Goal: Task Accomplishment & Management: Use online tool/utility

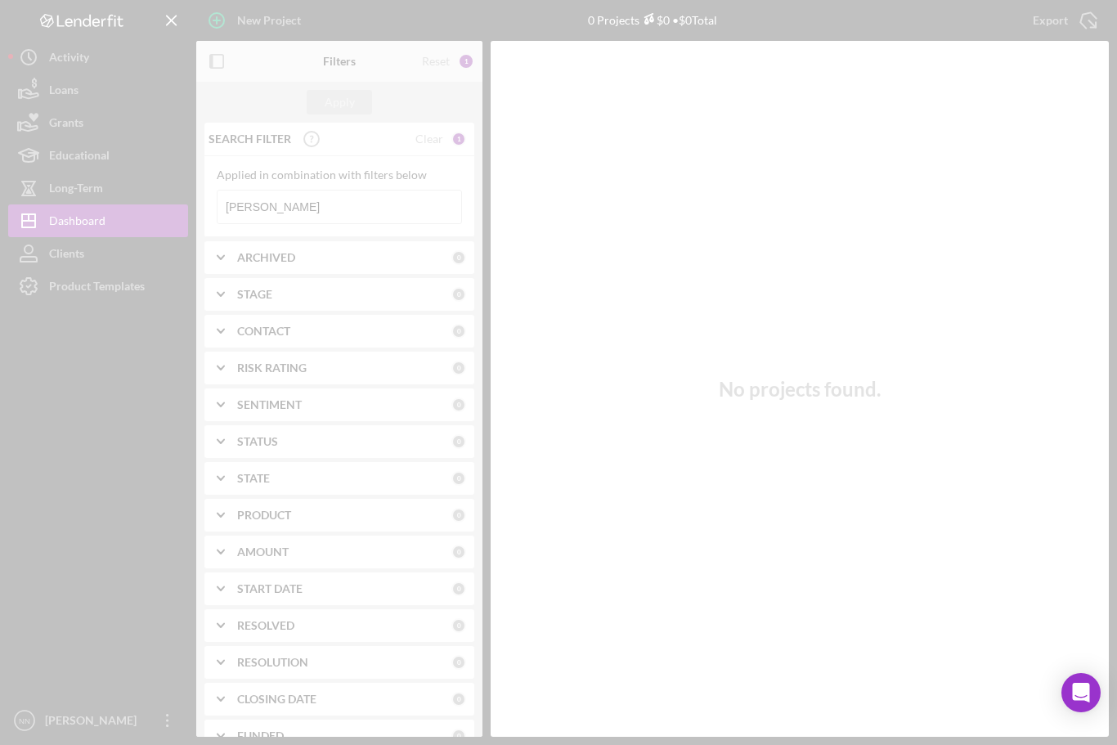
click at [269, 206] on div at bounding box center [558, 372] width 1117 height 745
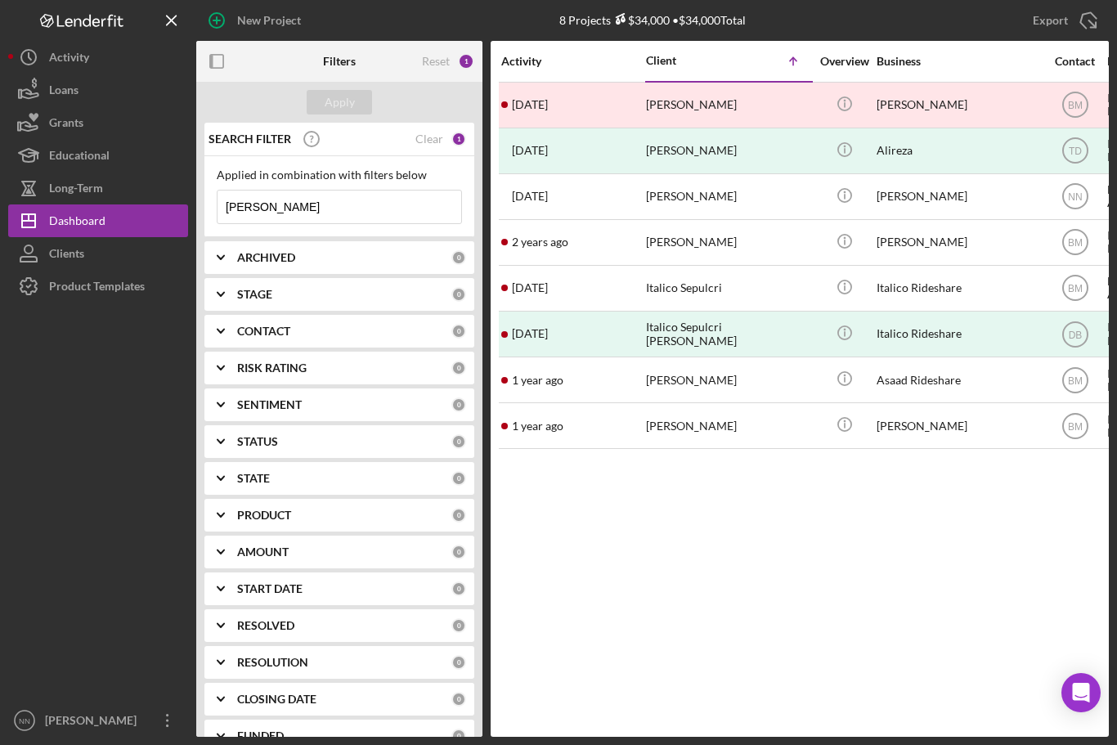
click at [298, 199] on input "[PERSON_NAME]" at bounding box center [339, 206] width 244 height 33
type input "Alloh"
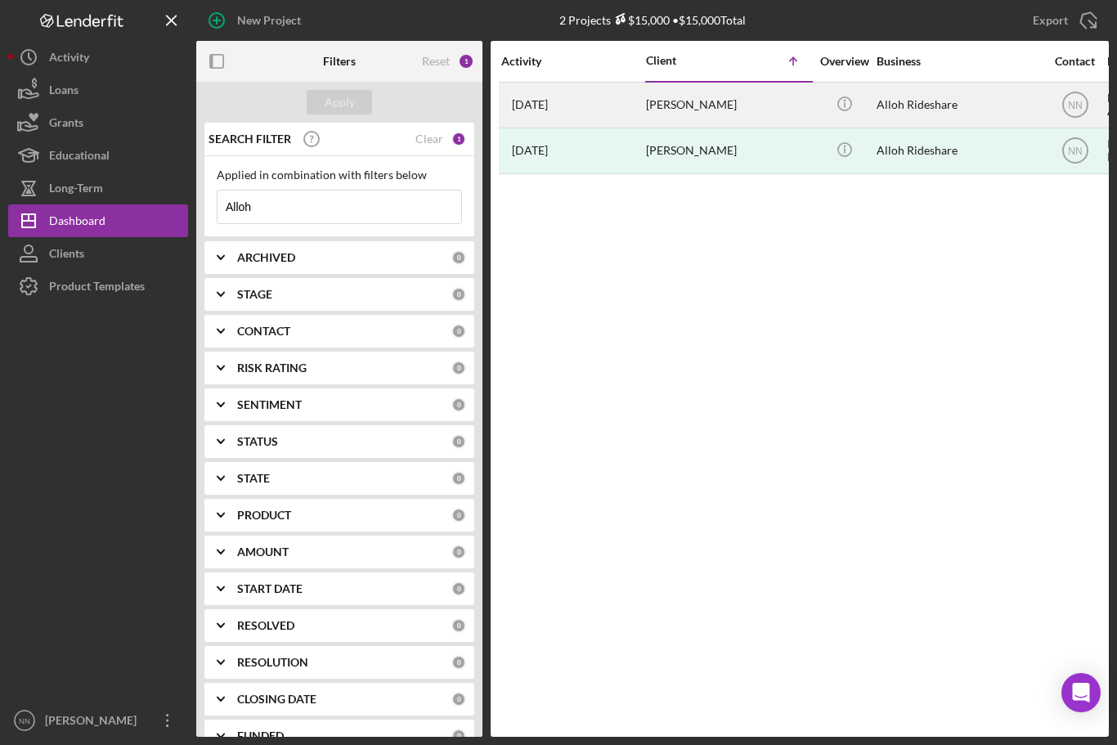
click at [721, 108] on div "[PERSON_NAME]" at bounding box center [728, 104] width 164 height 43
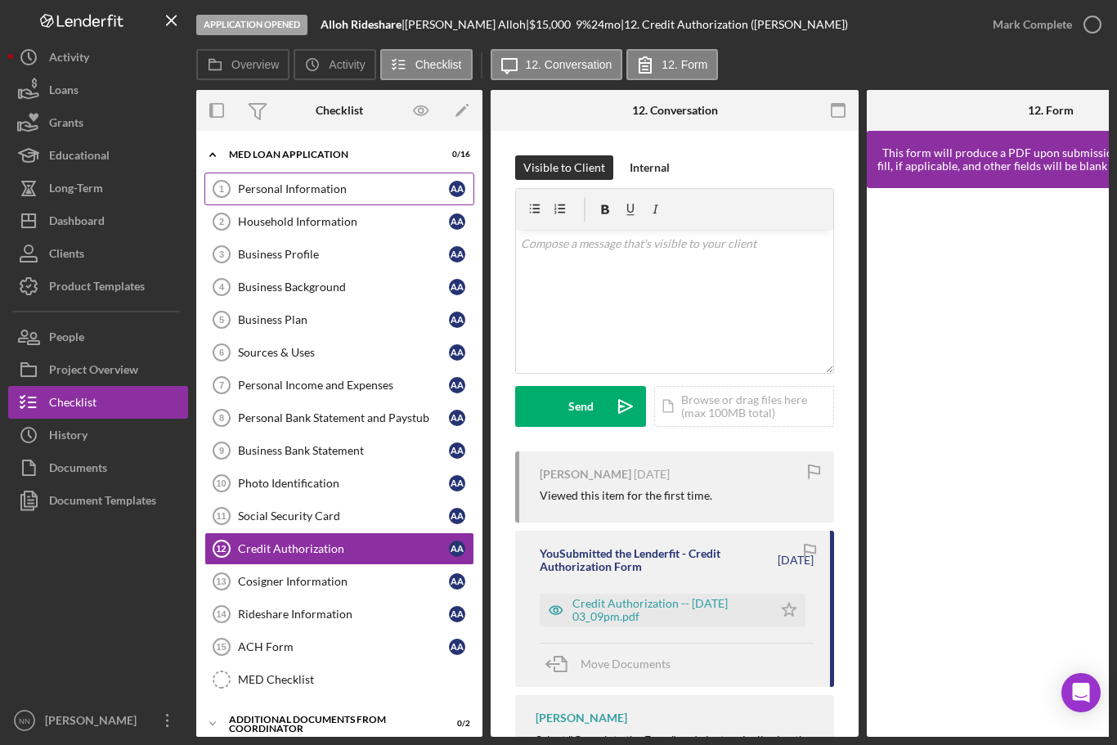
click at [401, 182] on div "Personal Information" at bounding box center [343, 188] width 211 height 13
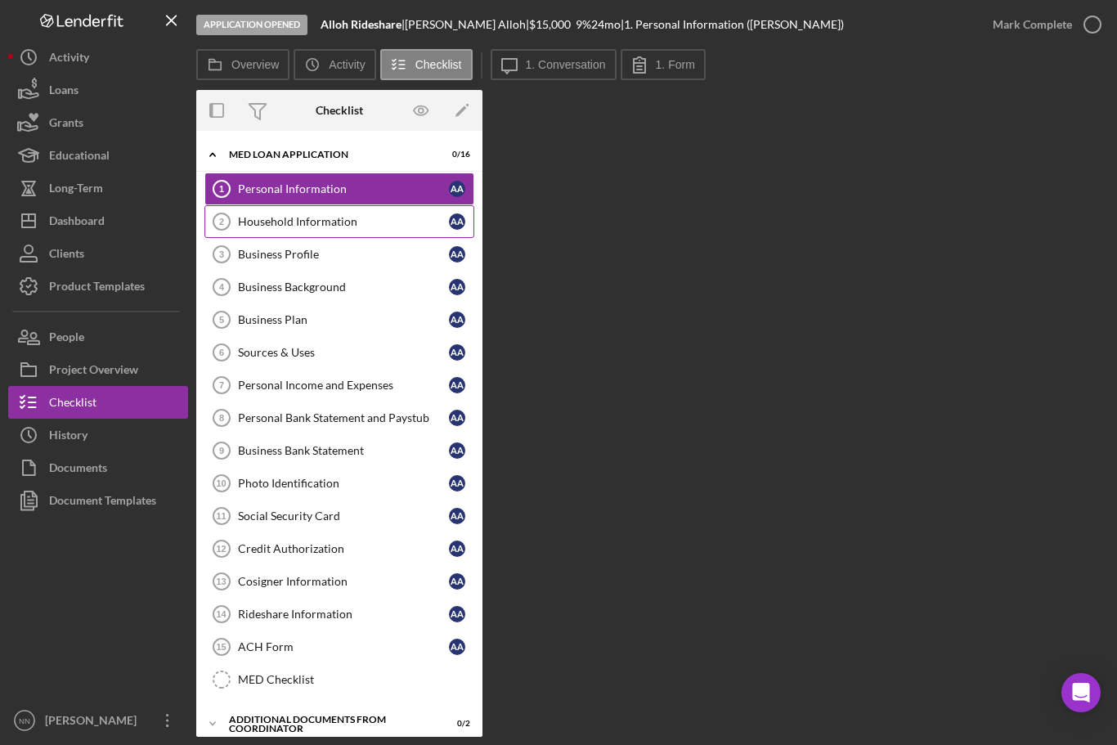
click at [338, 205] on link "Household Information 2 Household Information A A" at bounding box center [339, 221] width 270 height 33
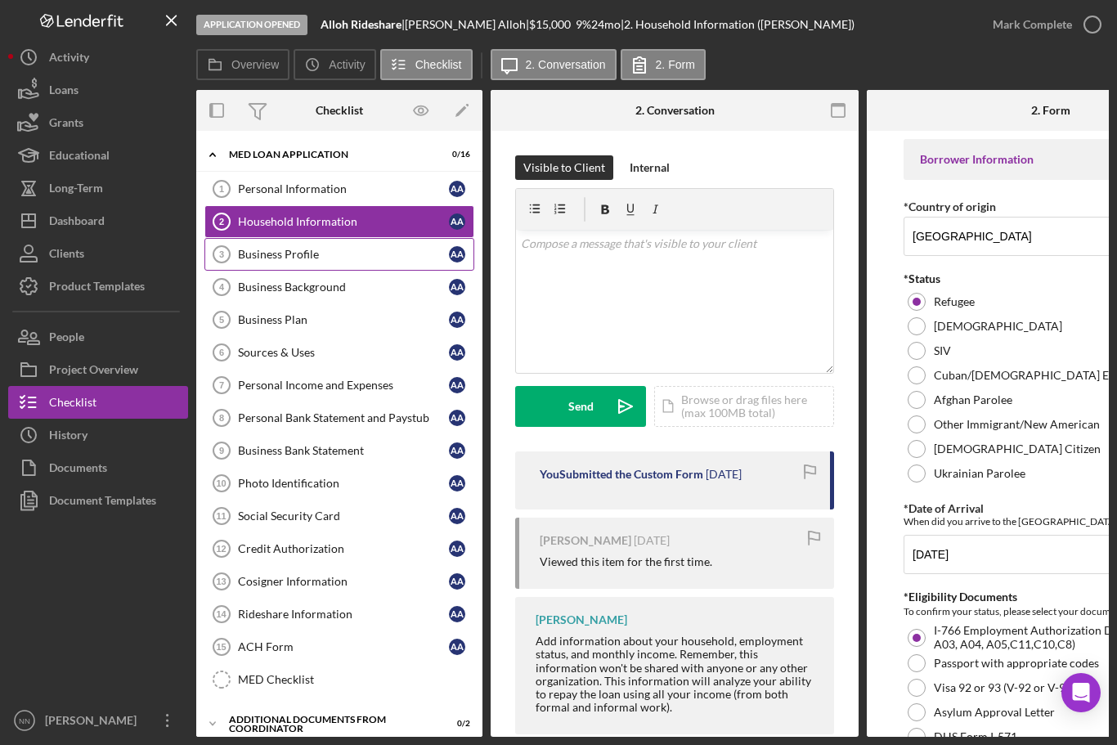
click at [288, 248] on div "Business Profile" at bounding box center [343, 254] width 211 height 13
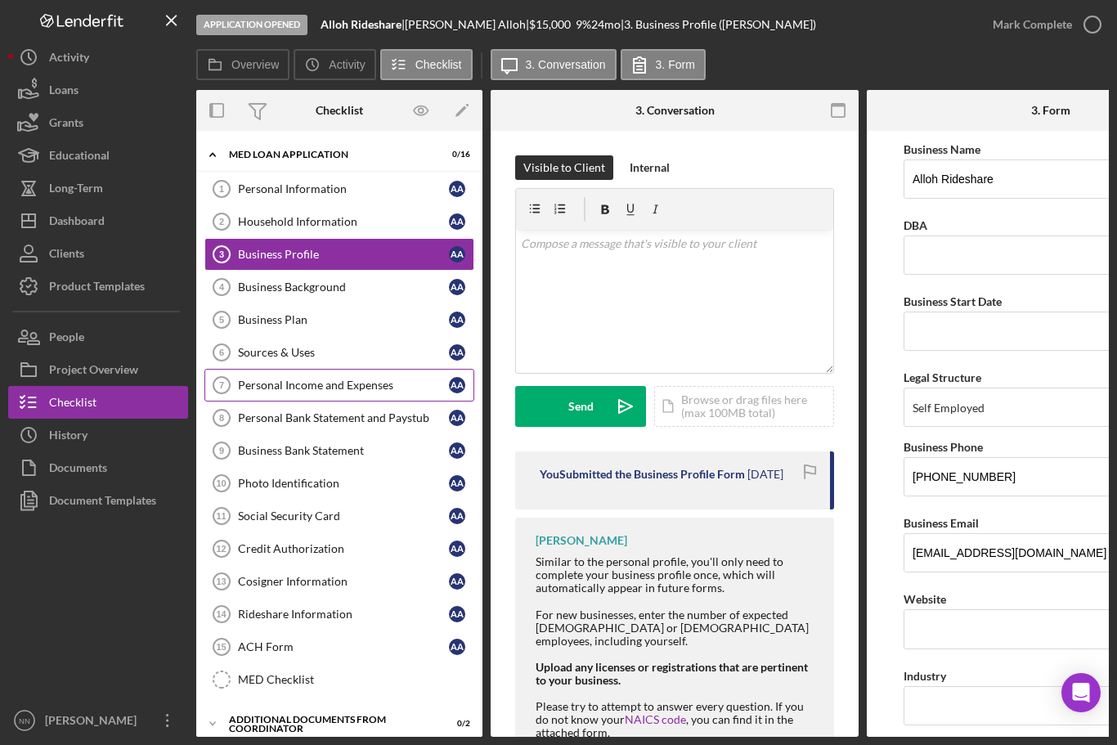
click at [295, 379] on div "Personal Income and Expenses" at bounding box center [343, 385] width 211 height 13
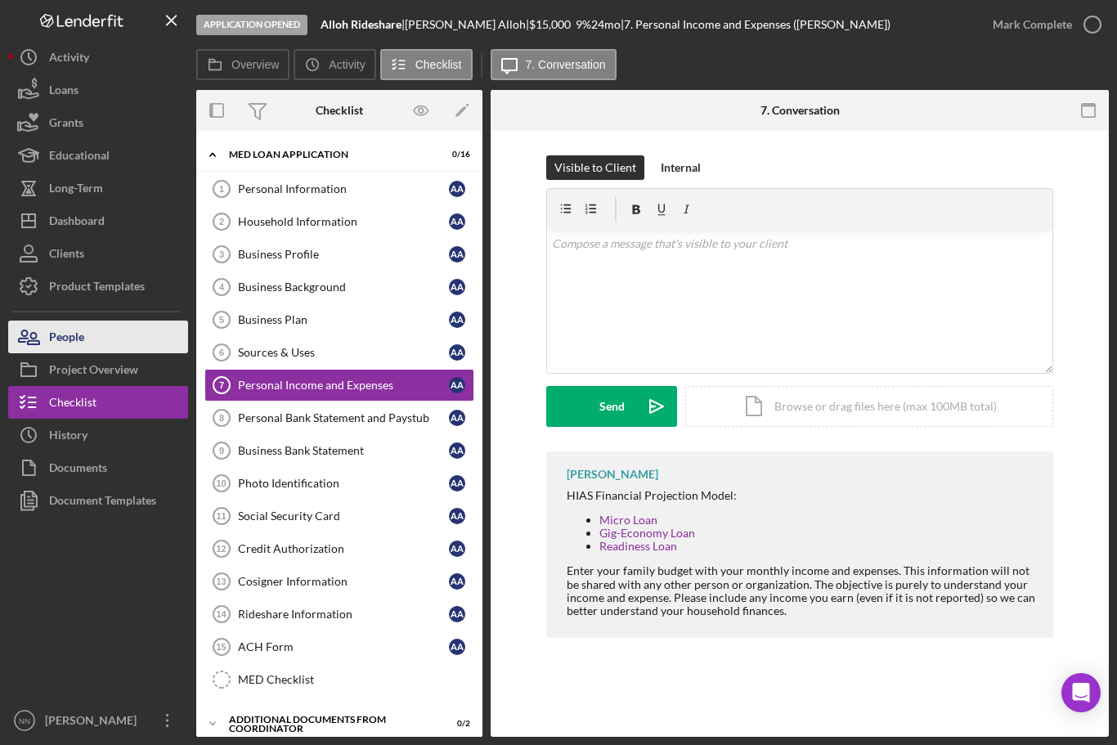
click at [64, 320] on div "People" at bounding box center [66, 338] width 35 height 37
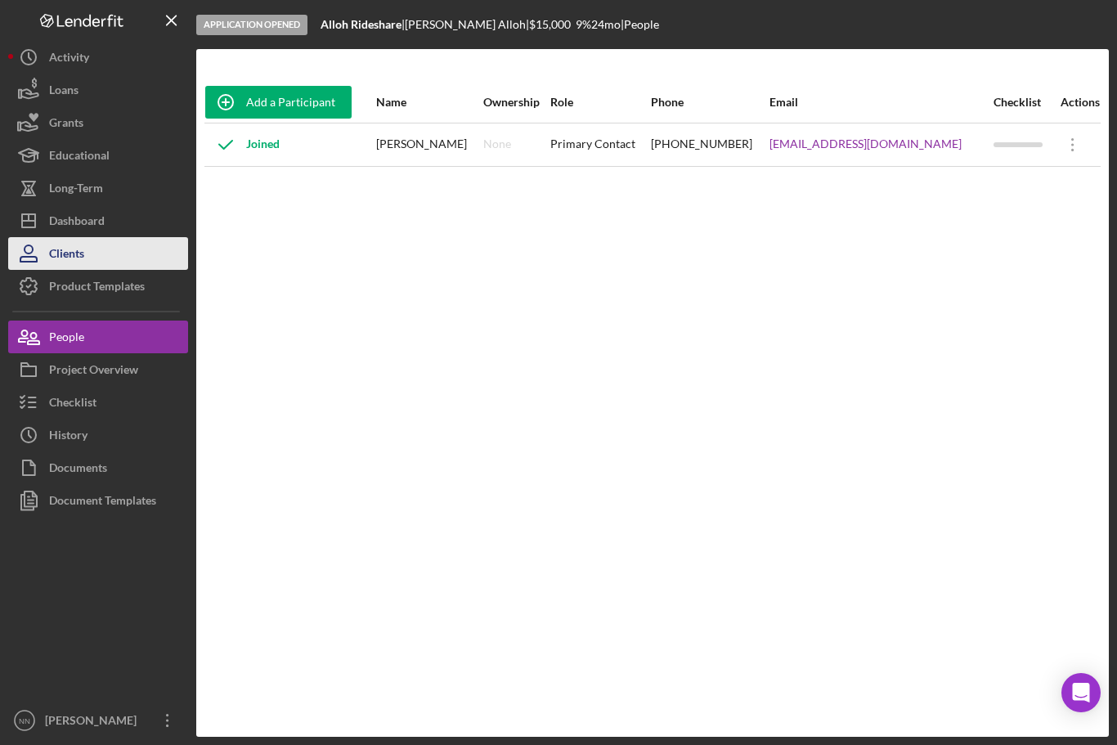
click at [79, 237] on div "Clients" at bounding box center [66, 255] width 35 height 37
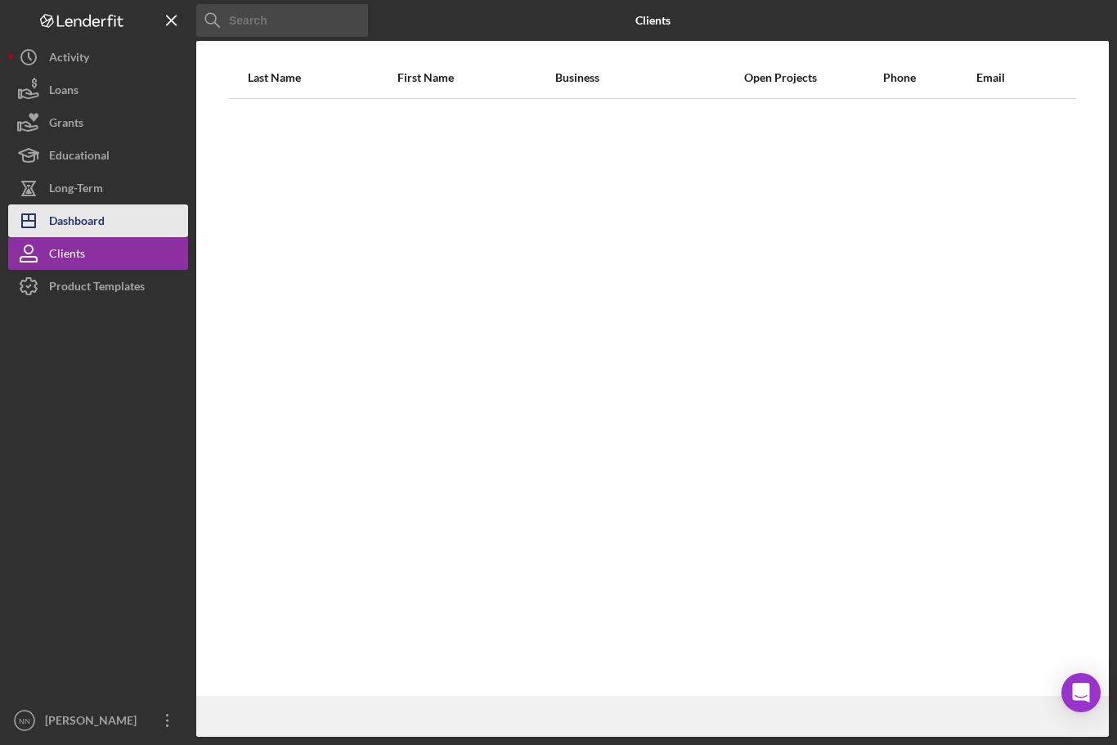
click at [76, 204] on div "Dashboard" at bounding box center [77, 222] width 56 height 37
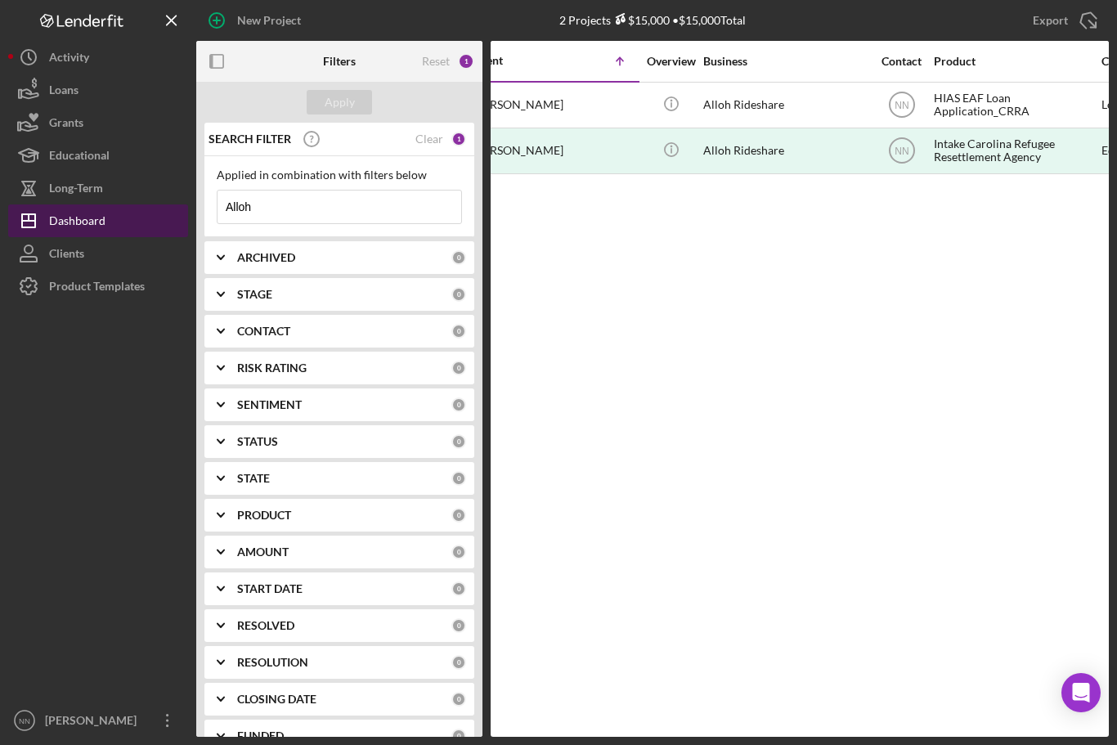
scroll to position [0, 175]
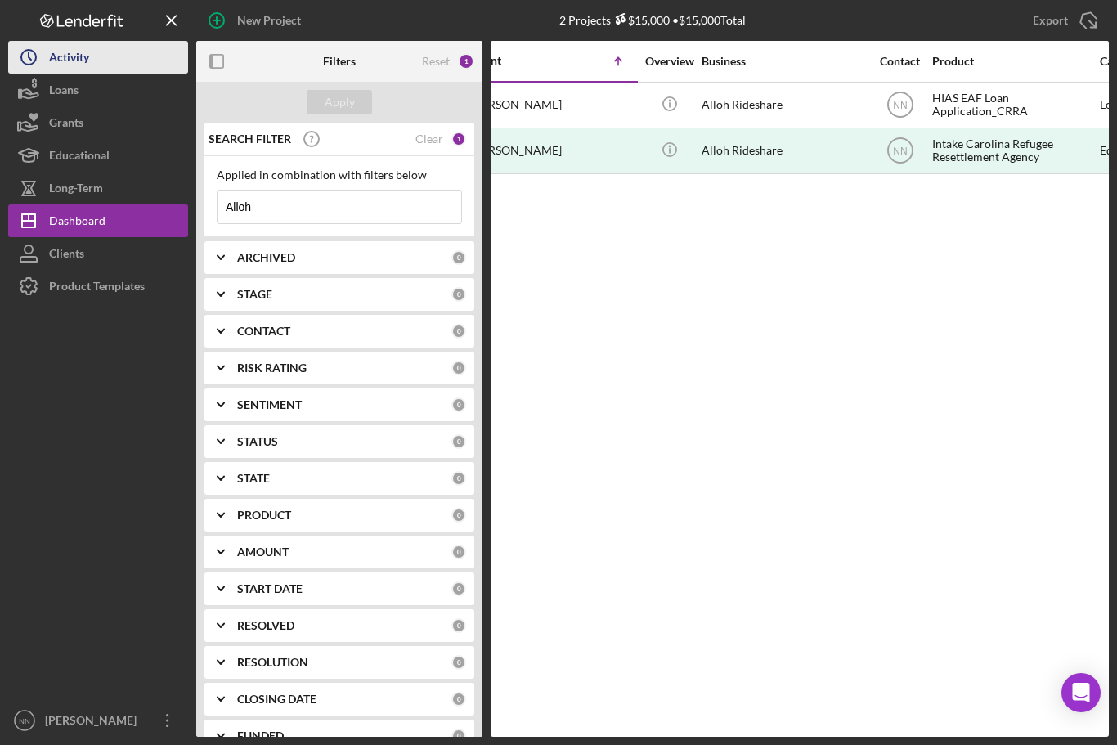
click at [68, 41] on div "Activity" at bounding box center [69, 59] width 40 height 37
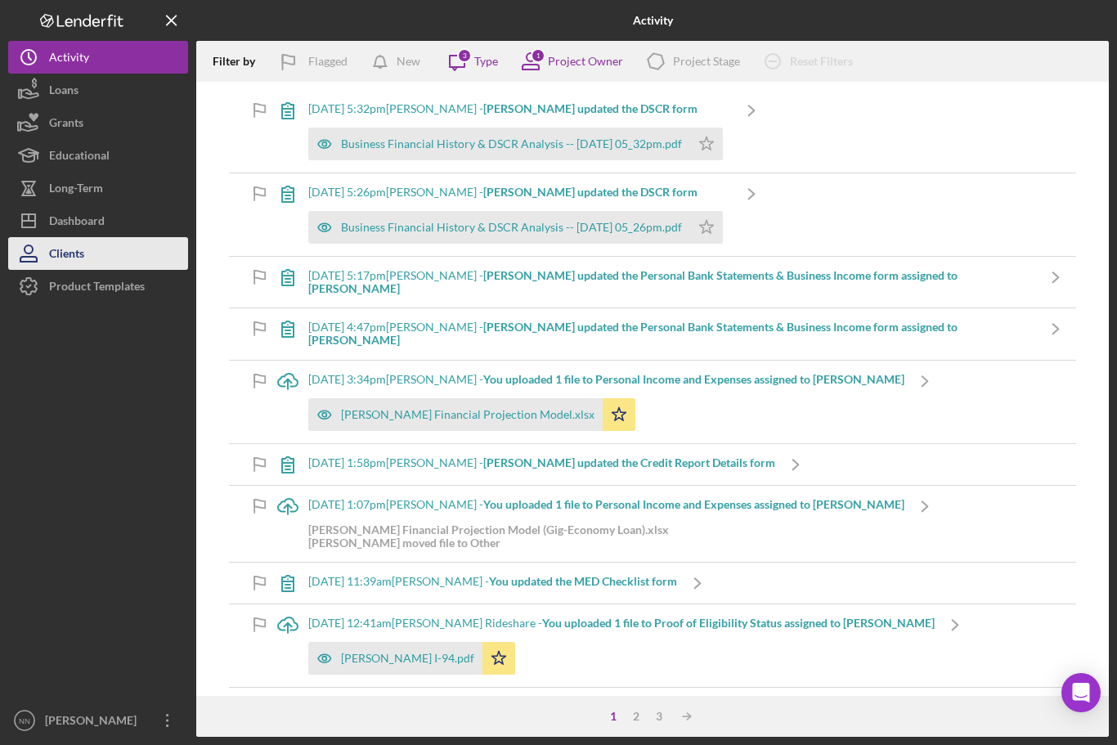
click at [72, 237] on div "Clients" at bounding box center [66, 255] width 35 height 37
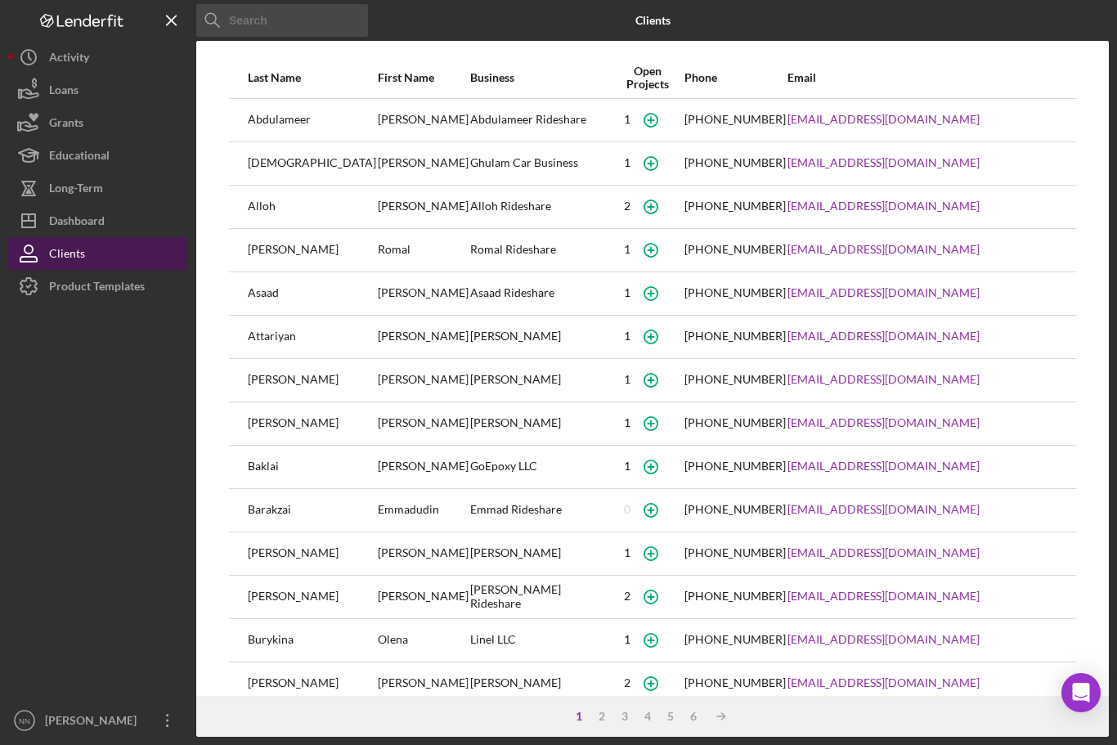
click at [69, 237] on div "Clients" at bounding box center [67, 255] width 36 height 37
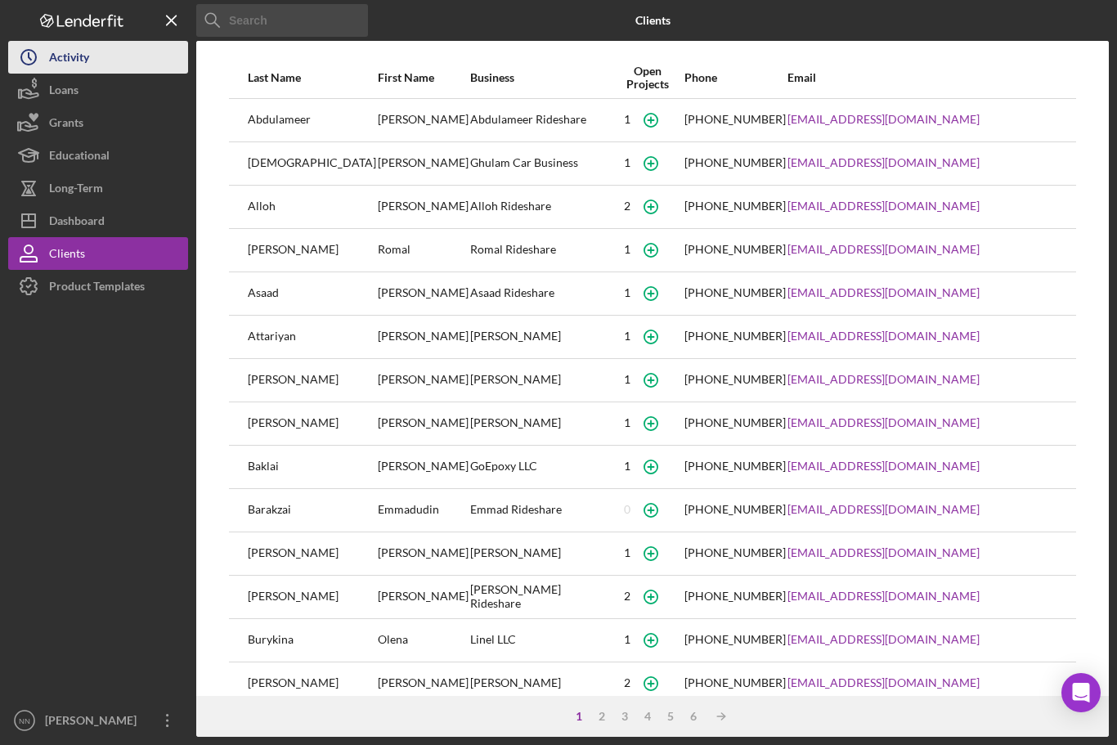
click at [136, 56] on button "Icon/History Activity" at bounding box center [98, 57] width 180 height 33
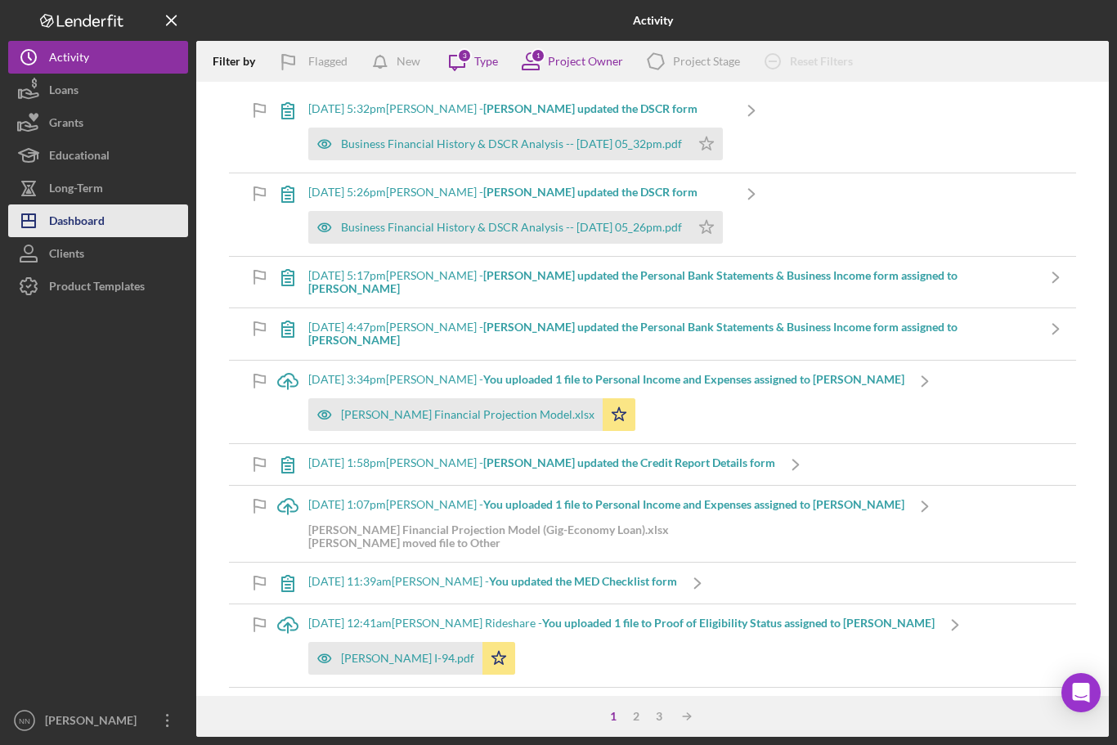
click at [124, 223] on button "Icon/Dashboard Dashboard" at bounding box center [98, 220] width 180 height 33
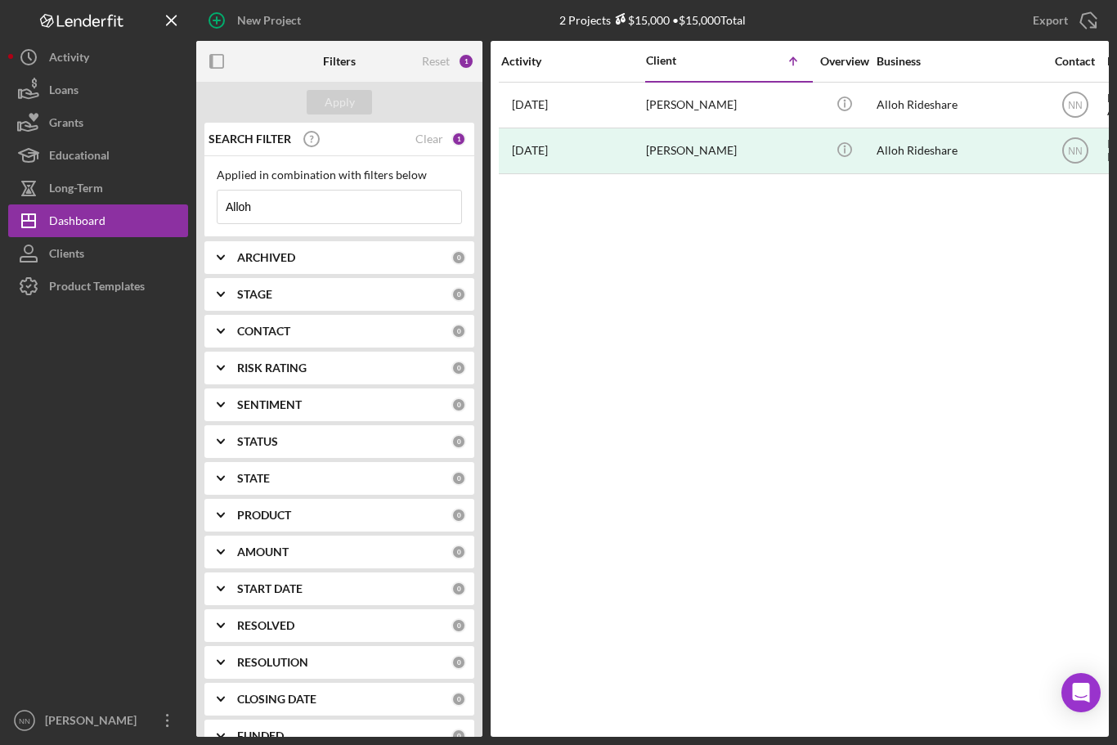
click at [356, 213] on input "Alloh" at bounding box center [339, 206] width 244 height 33
type input "A"
type input "Yotzer"
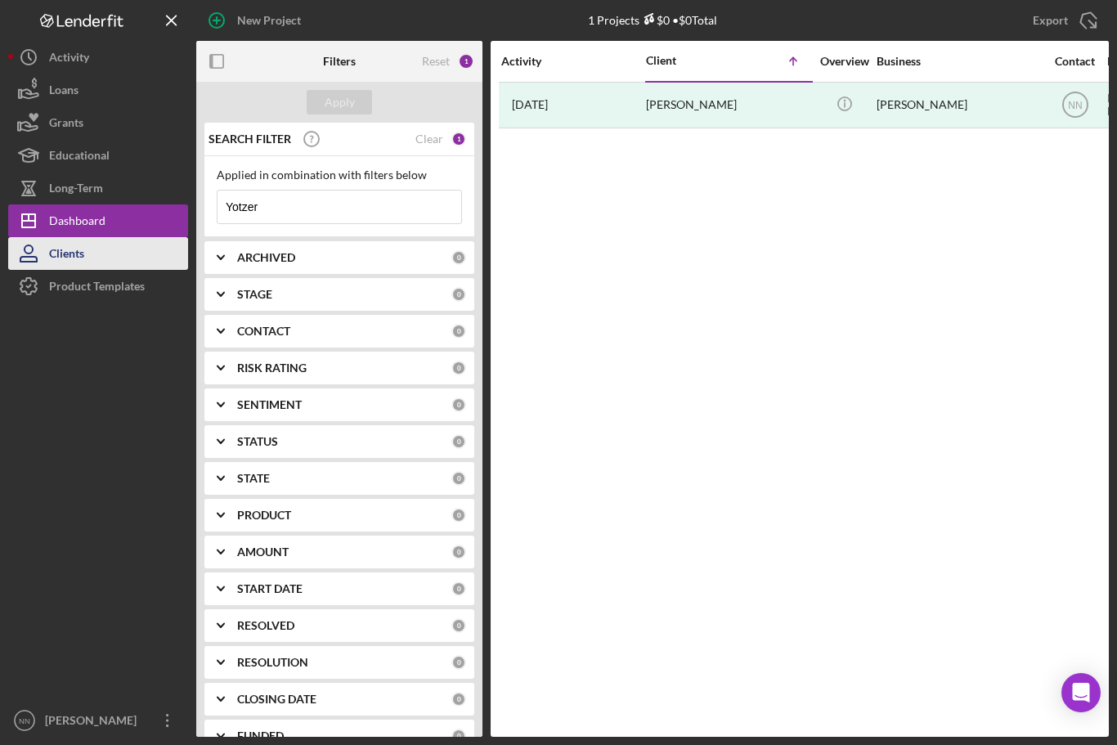
click at [114, 252] on button "Clients" at bounding box center [98, 253] width 180 height 33
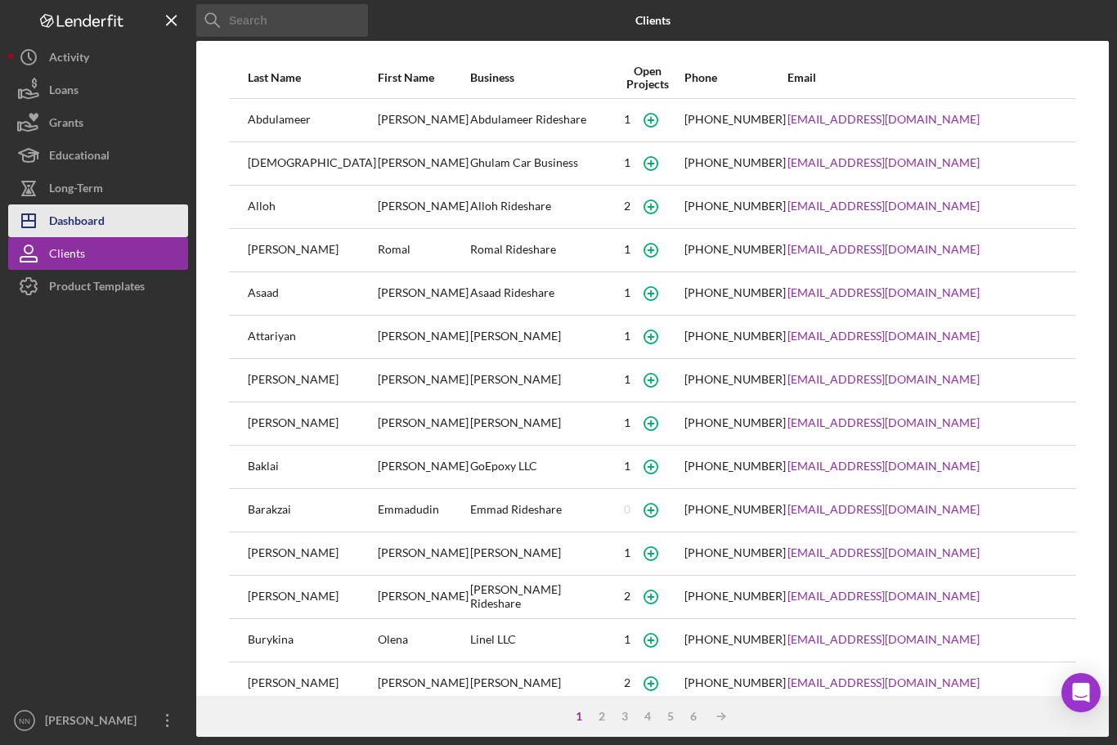
click at [115, 222] on button "Icon/Dashboard Dashboard" at bounding box center [98, 220] width 180 height 33
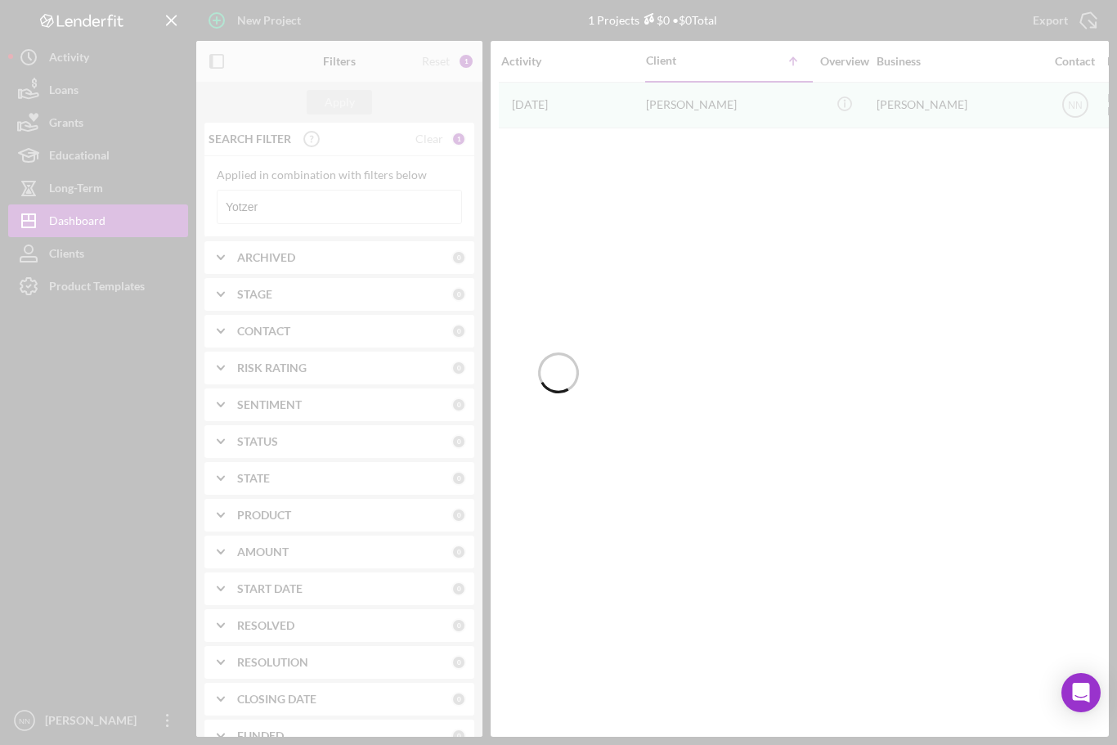
click at [137, 161] on button "Educational" at bounding box center [98, 155] width 180 height 33
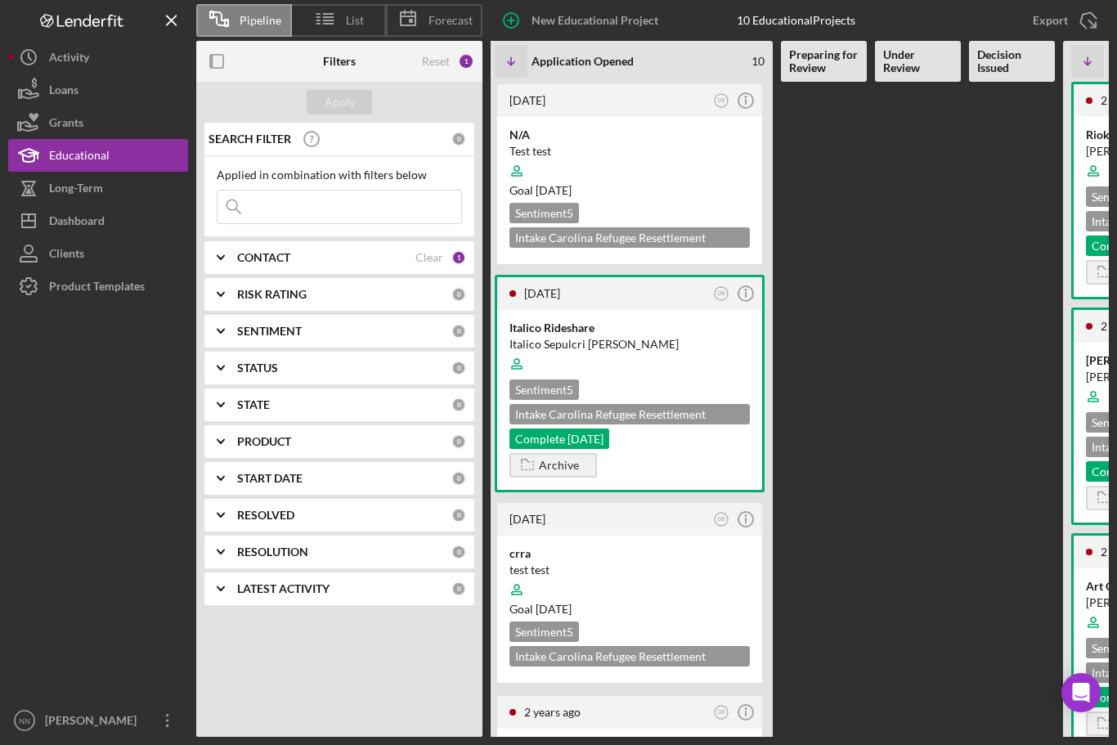
scroll to position [12, 0]
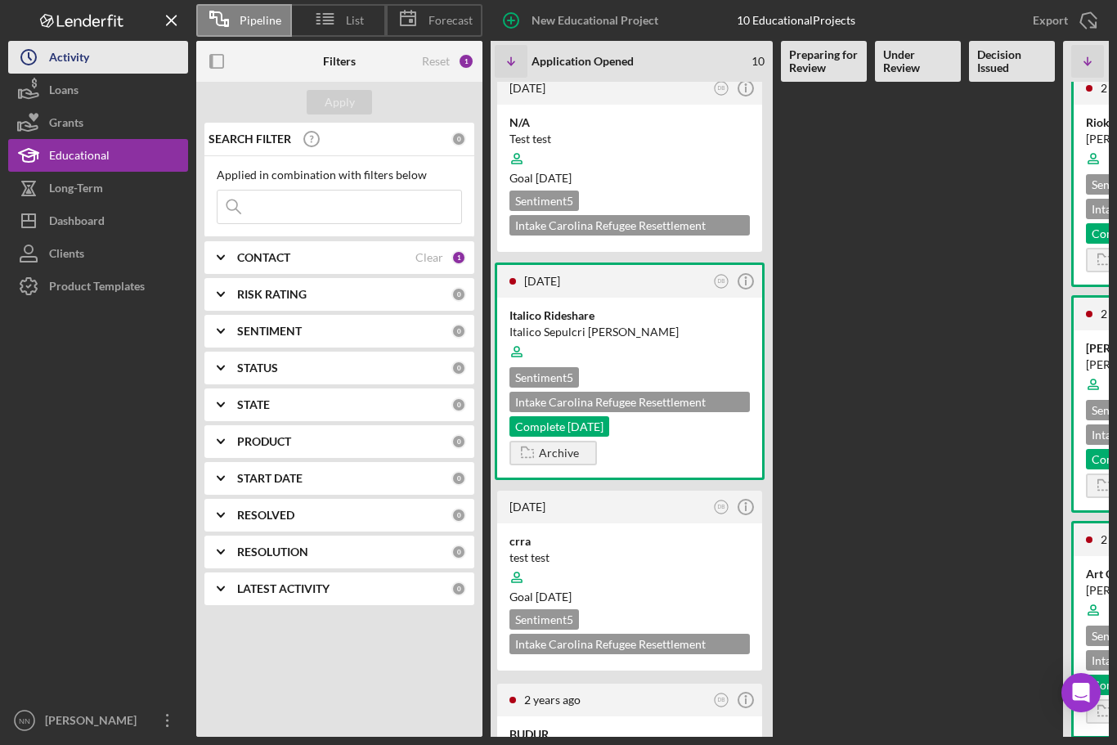
click at [141, 66] on button "Icon/History Activity" at bounding box center [98, 57] width 180 height 33
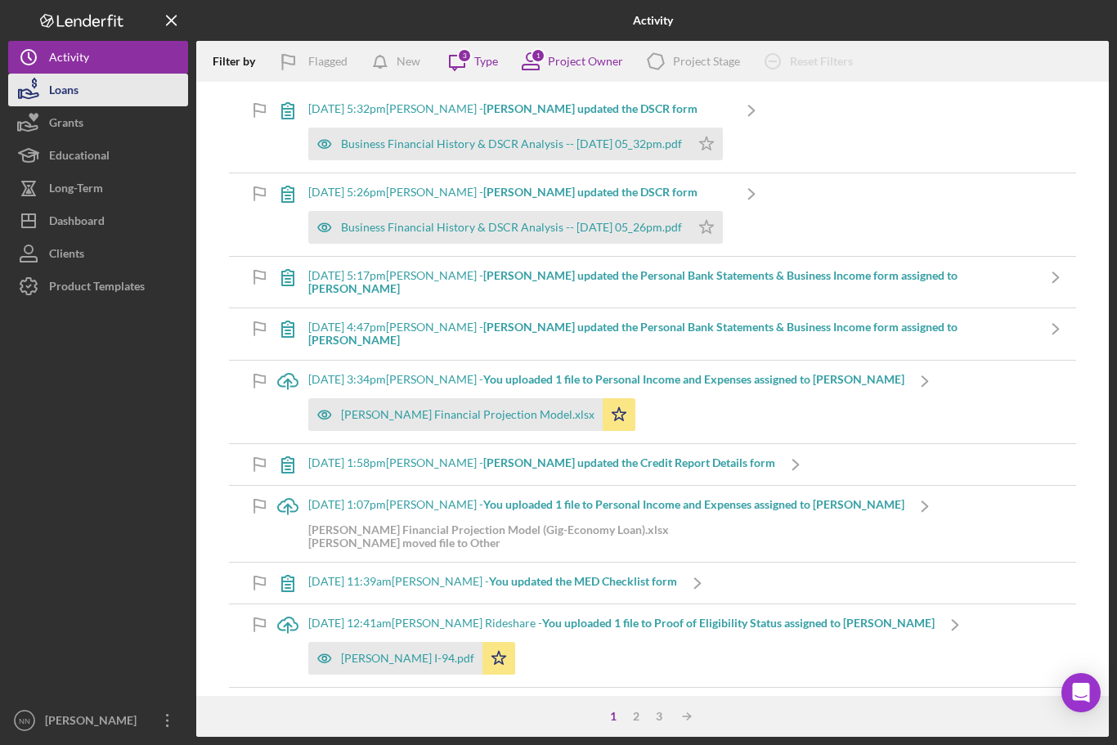
click at [137, 94] on button "Loans" at bounding box center [98, 90] width 180 height 33
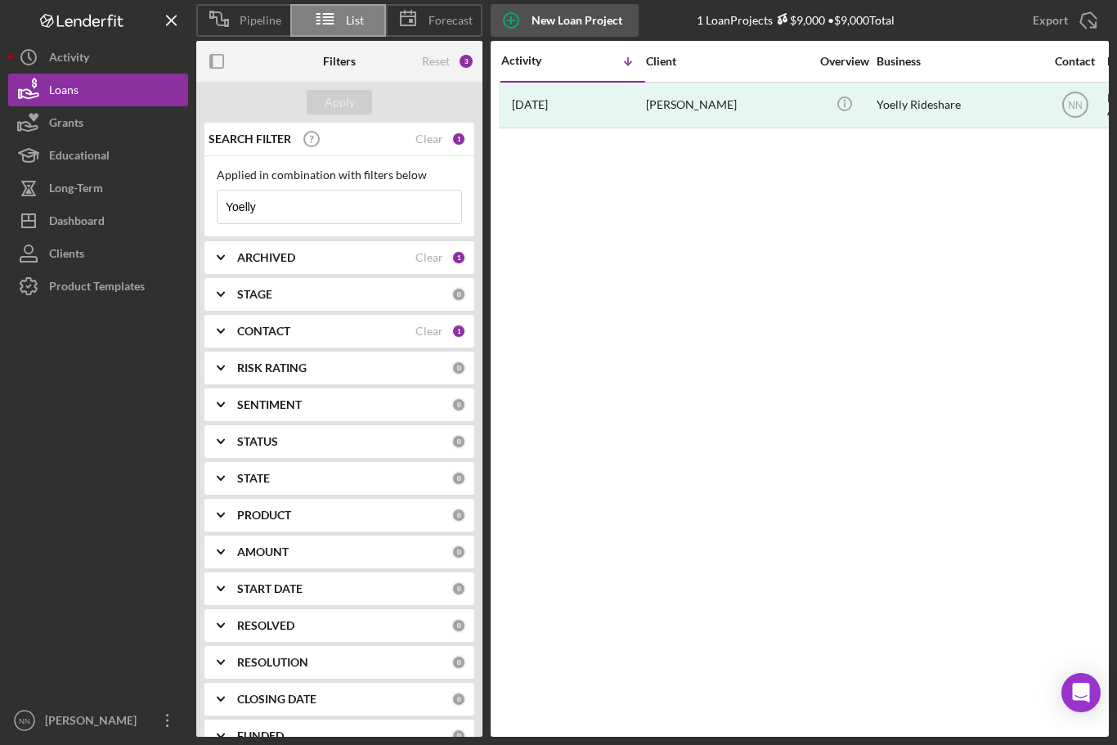
click at [576, 16] on div "New Loan Project" at bounding box center [576, 20] width 91 height 33
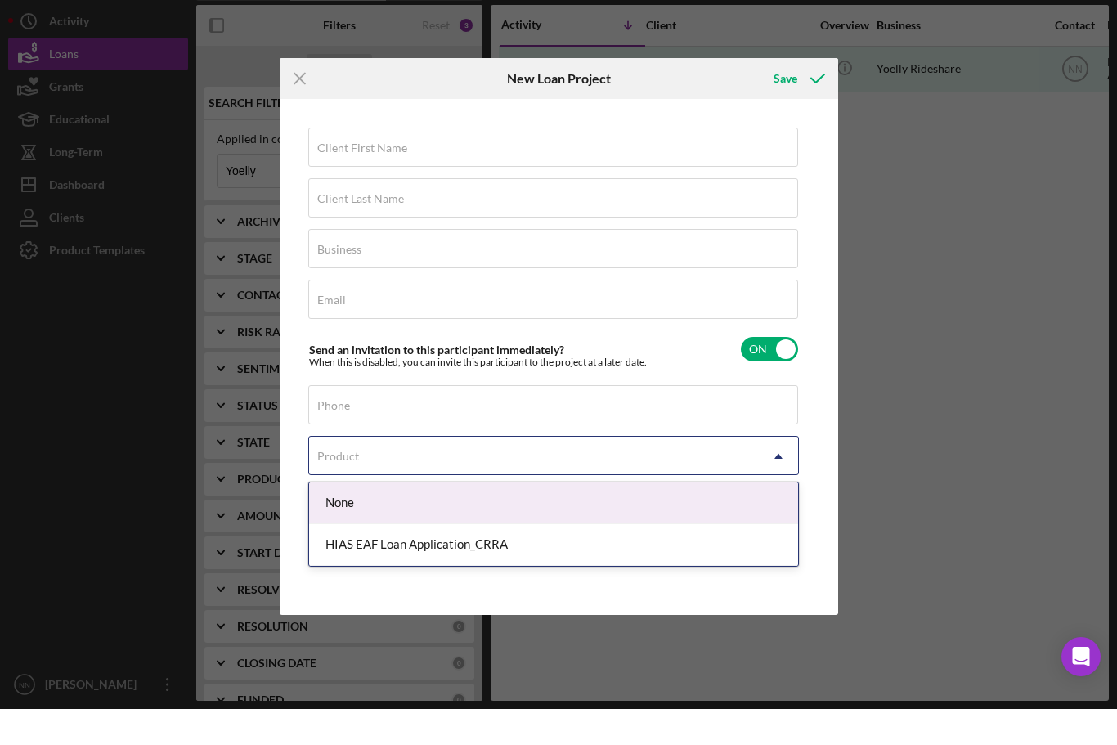
click at [702, 560] on div "HIAS EAF Loan Application_CRRA" at bounding box center [553, 581] width 489 height 42
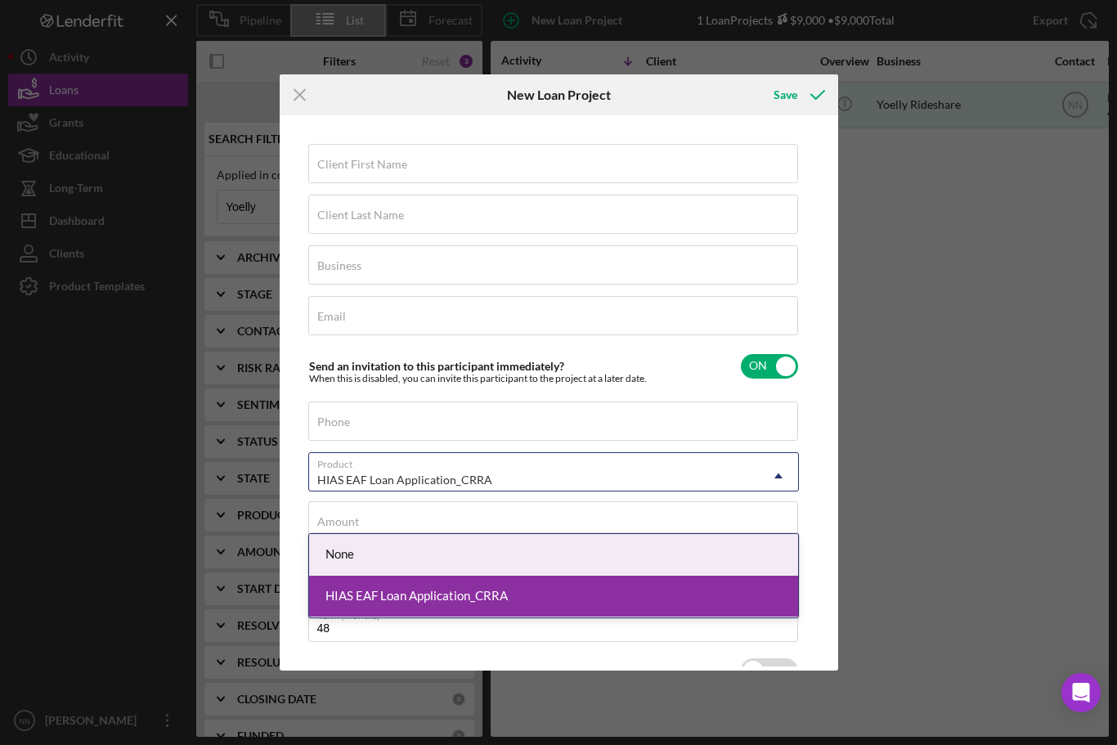
scroll to position [35, 0]
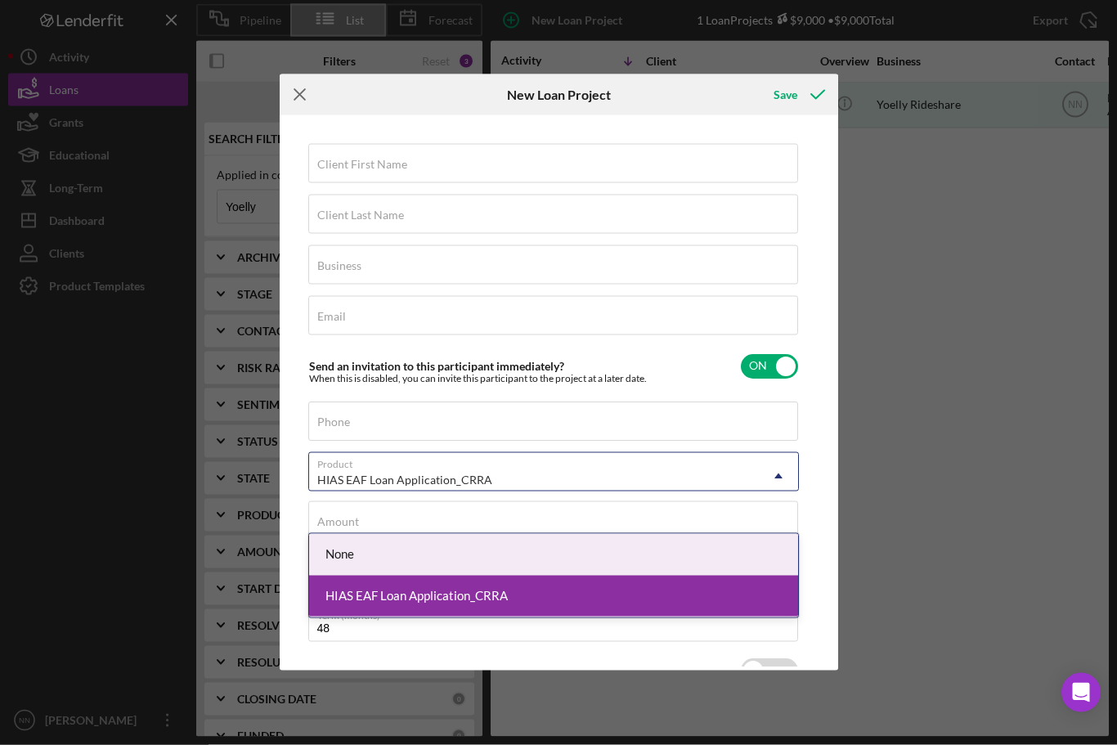
click at [307, 91] on icon "Icon/Menu Close" at bounding box center [300, 94] width 41 height 41
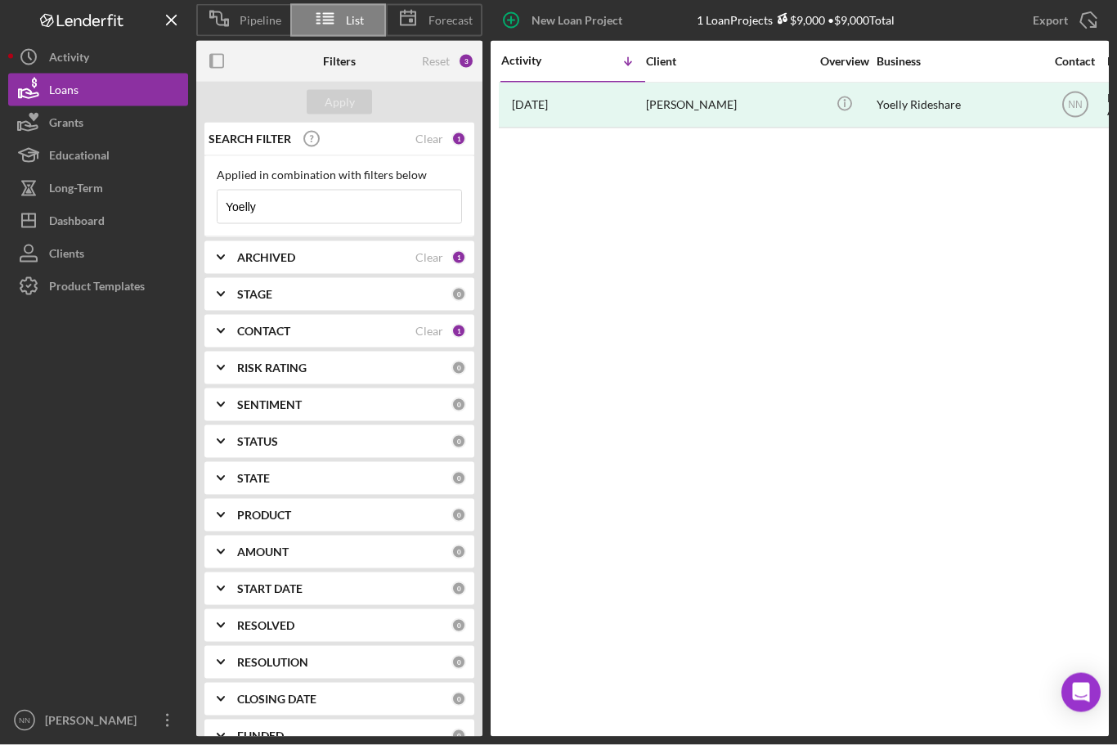
scroll to position [36, 0]
